Goal: Book appointment/travel/reservation: Book appointment/travel/reservation

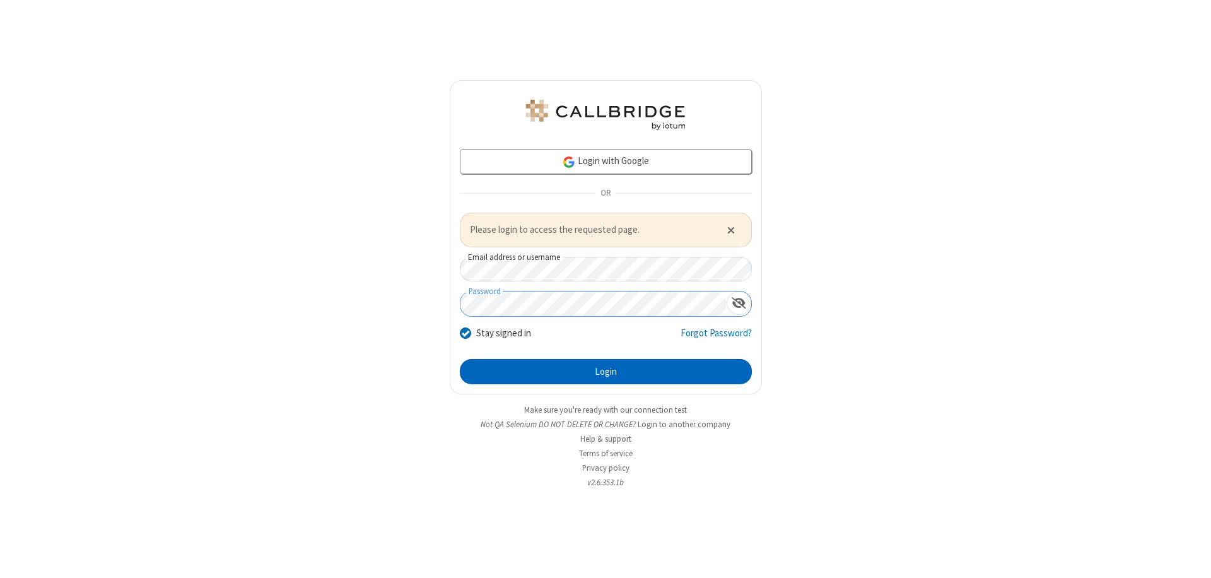
click at [606, 371] on button "Login" at bounding box center [606, 371] width 292 height 25
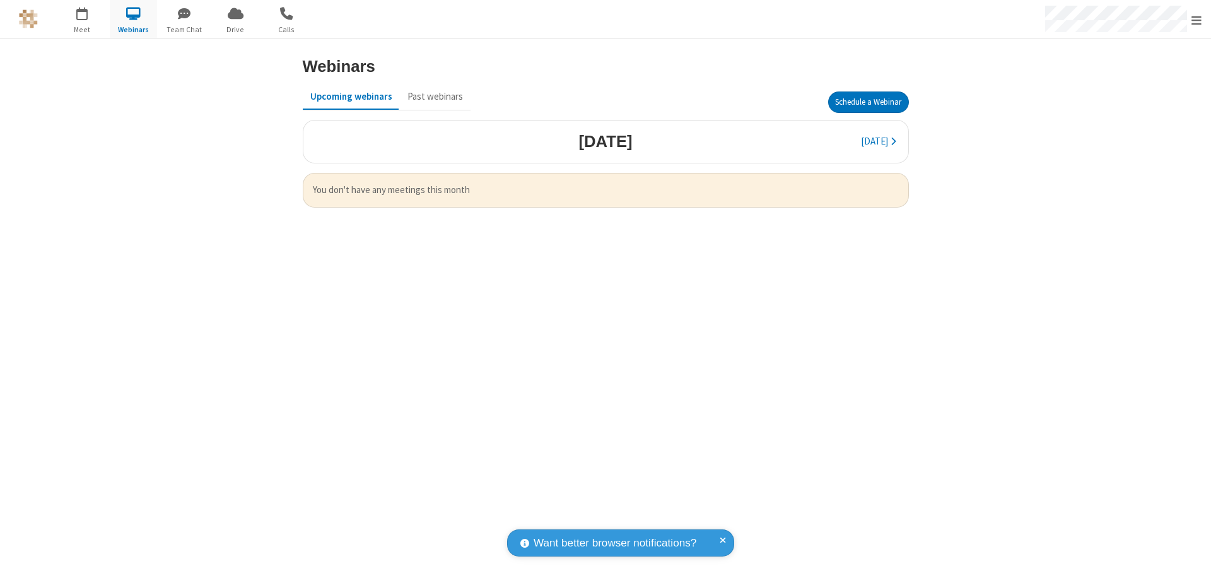
click at [868, 102] on button "Schedule a Webinar" at bounding box center [868, 101] width 81 height 21
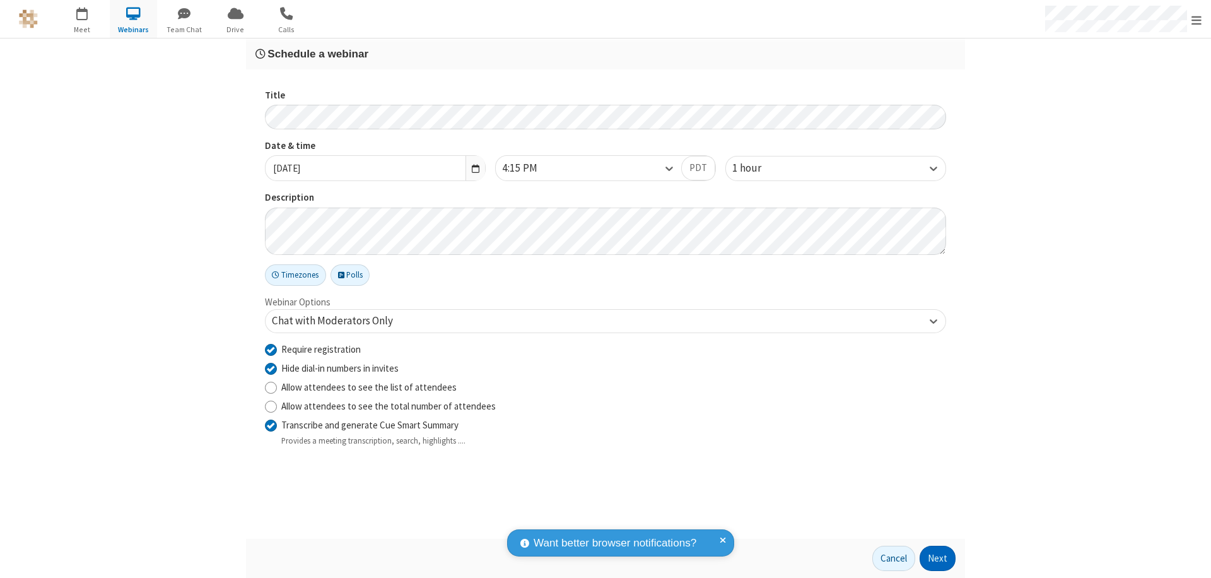
click at [938, 558] on button "Next" at bounding box center [938, 558] width 36 height 25
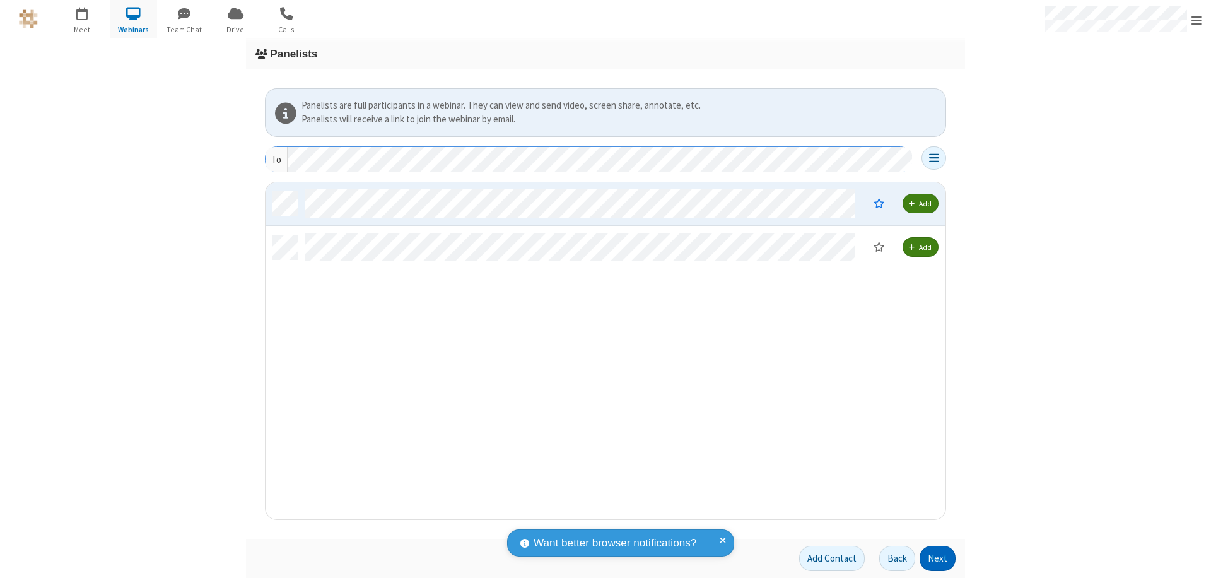
click at [938, 558] on button "Next" at bounding box center [938, 558] width 36 height 25
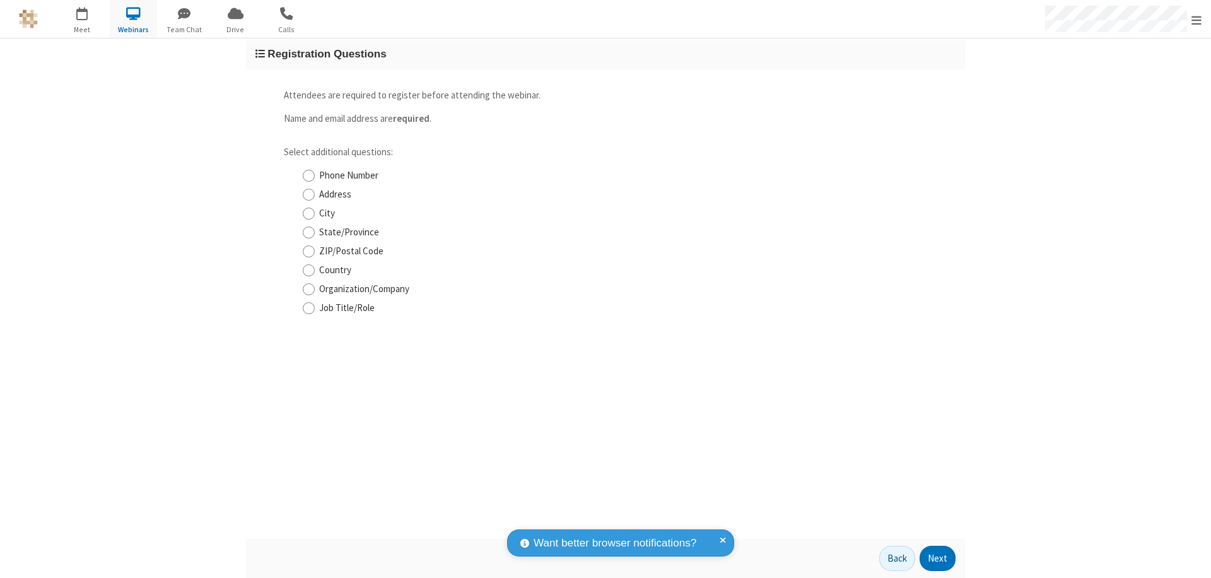
click at [308, 175] on input "Phone Number" at bounding box center [309, 175] width 12 height 13
checkbox input "true"
click at [938, 558] on button "Next" at bounding box center [938, 558] width 36 height 25
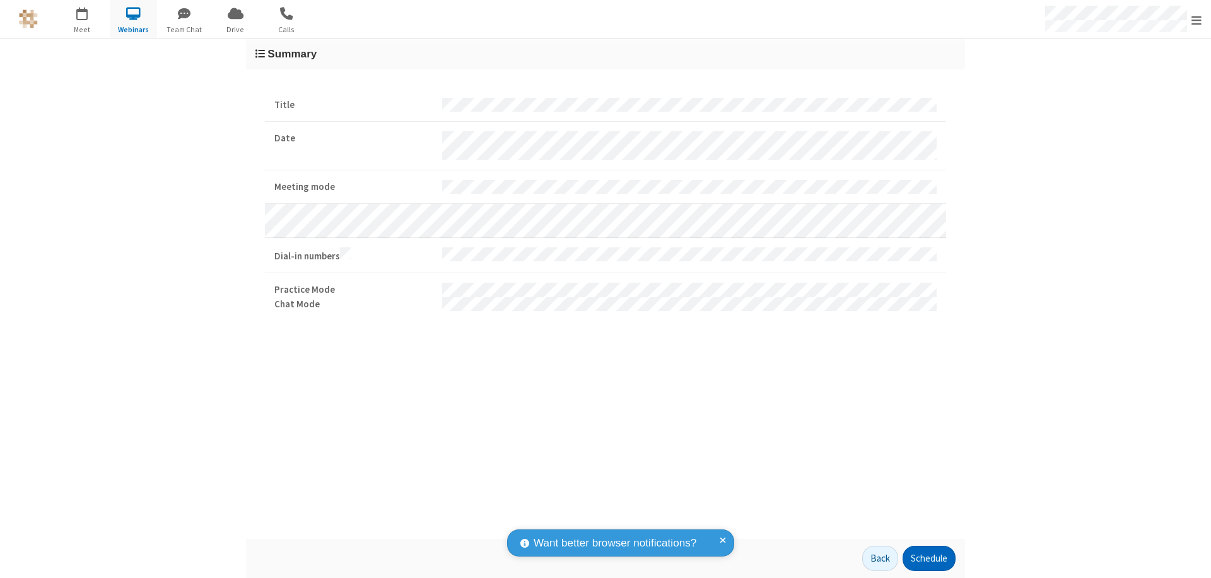
click at [928, 558] on button "Schedule" at bounding box center [929, 558] width 53 height 25
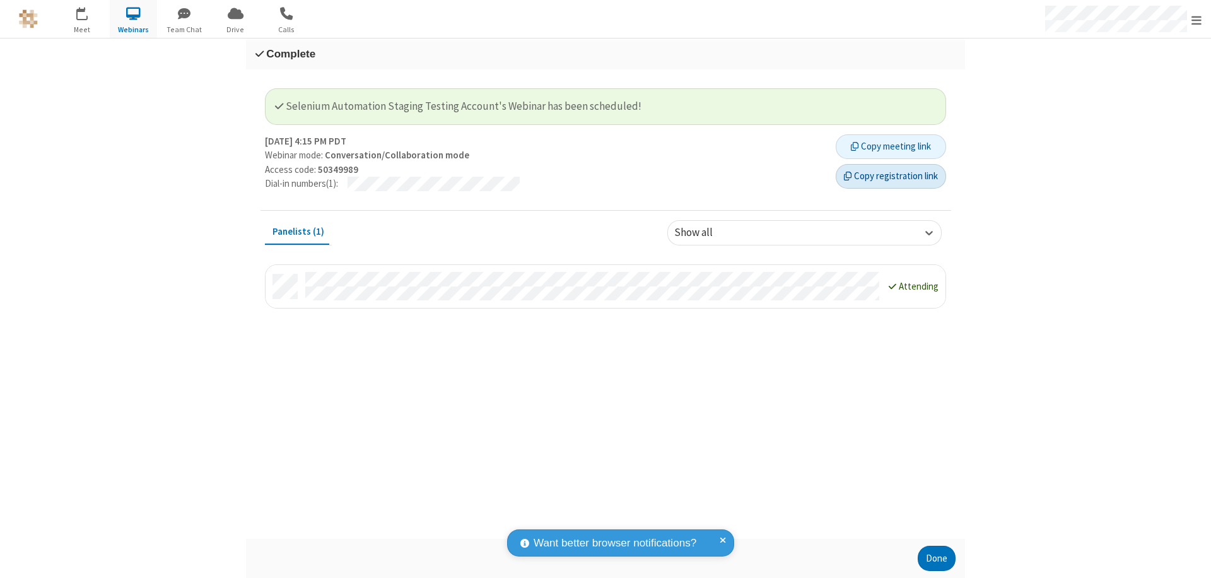
click at [891, 176] on button "Copy registration link" at bounding box center [891, 176] width 110 height 25
click at [937, 558] on button "Done" at bounding box center [937, 558] width 38 height 25
